Goal: Information Seeking & Learning: Learn about a topic

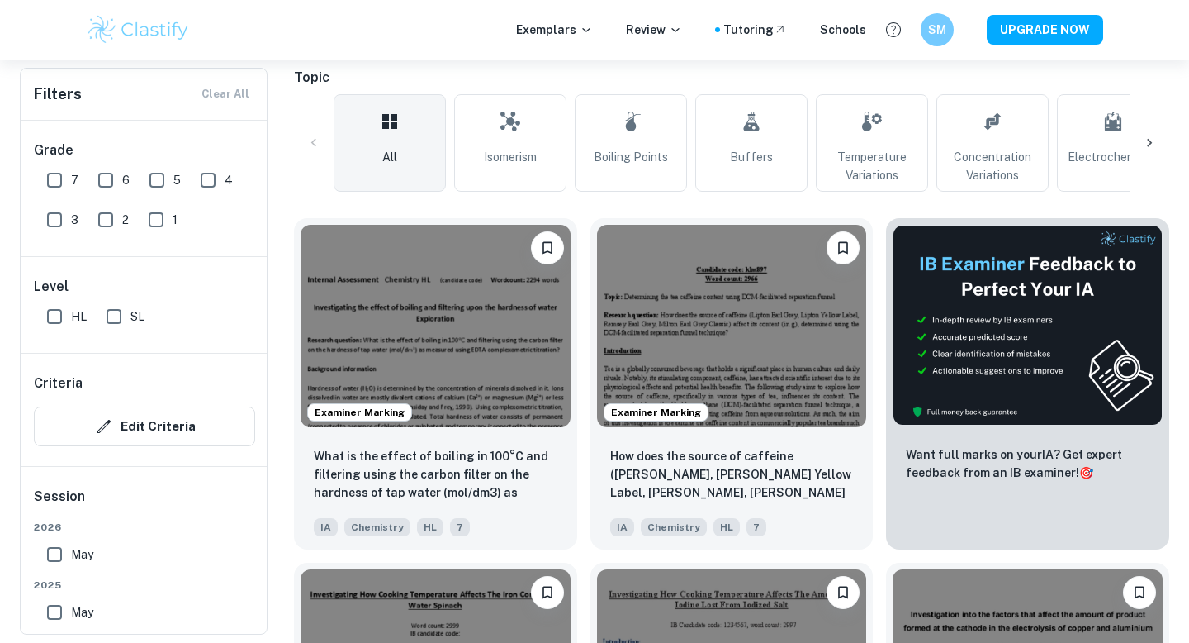
scroll to position [368, 0]
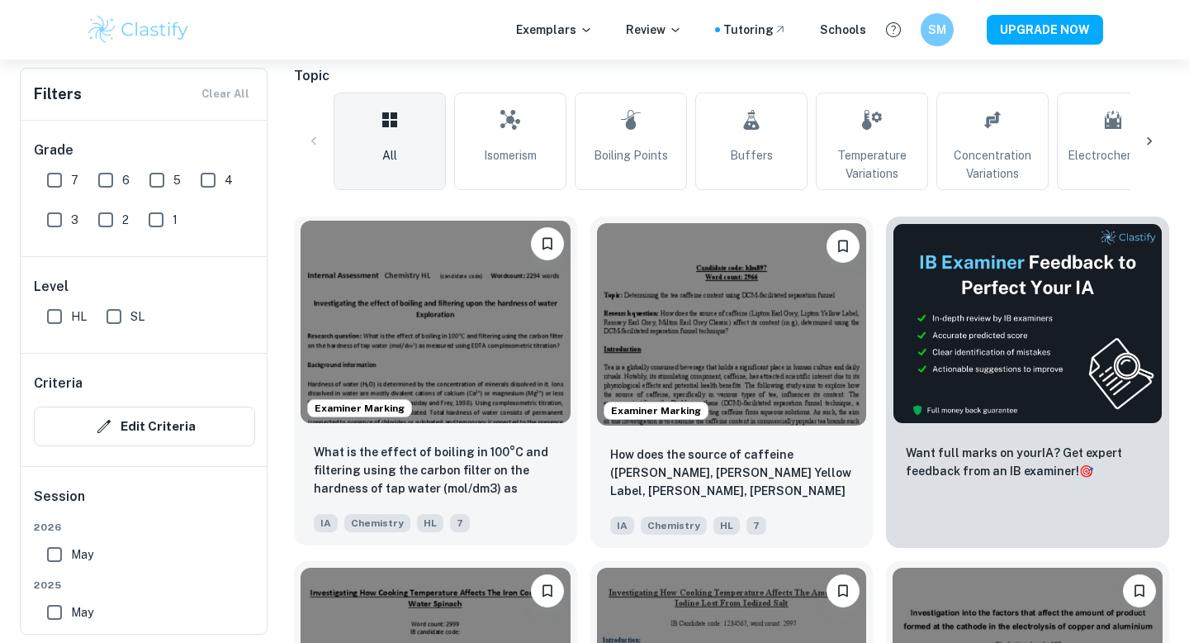
click at [355, 368] on img at bounding box center [436, 322] width 270 height 202
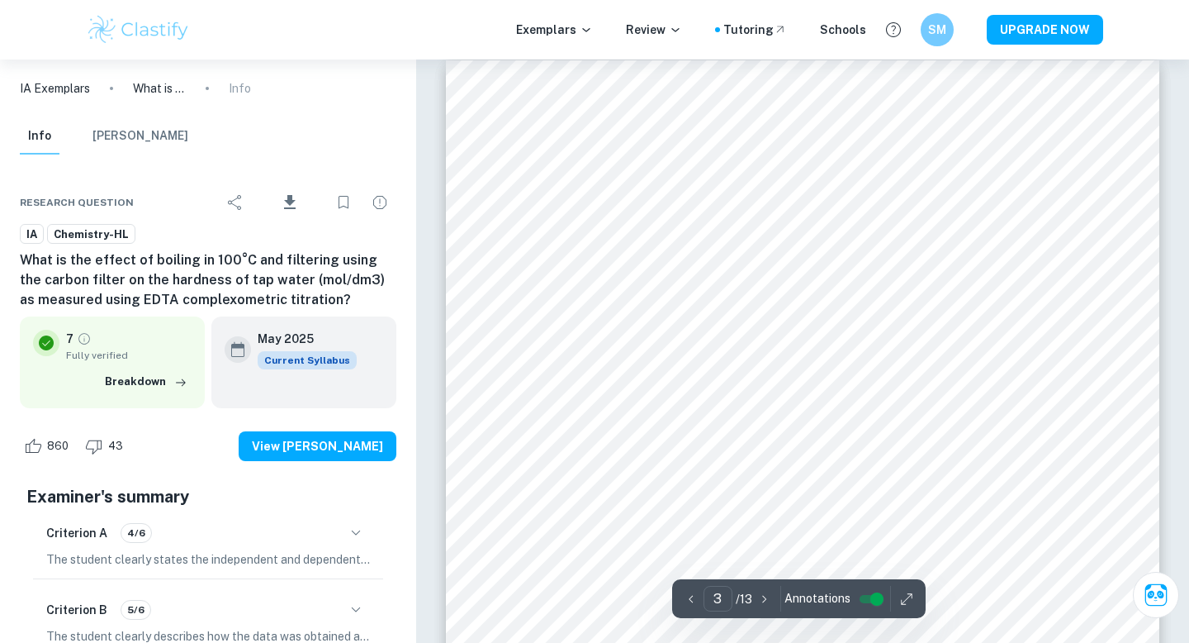
scroll to position [2284, 0]
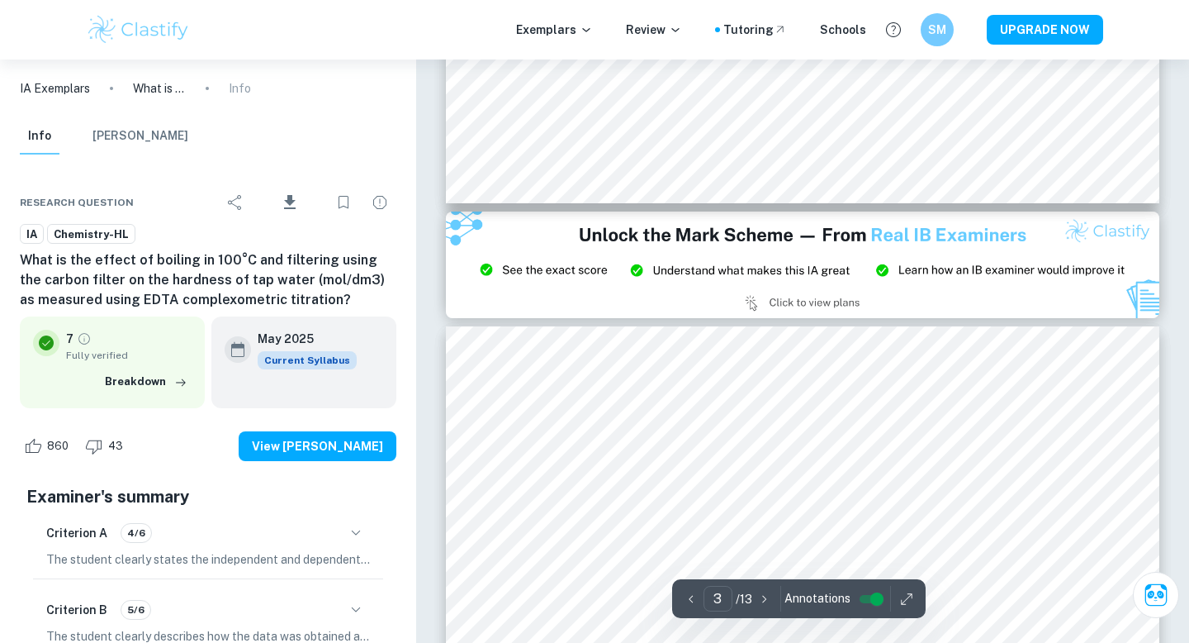
type input "2"
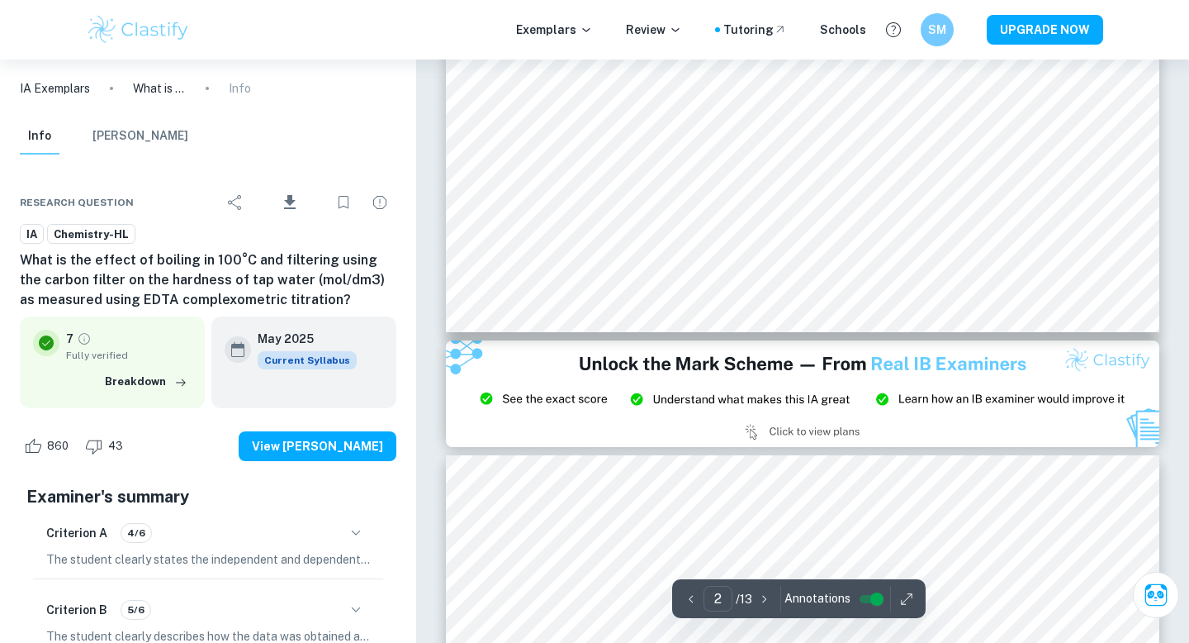
scroll to position [1880, 0]
